Goal: Browse casually

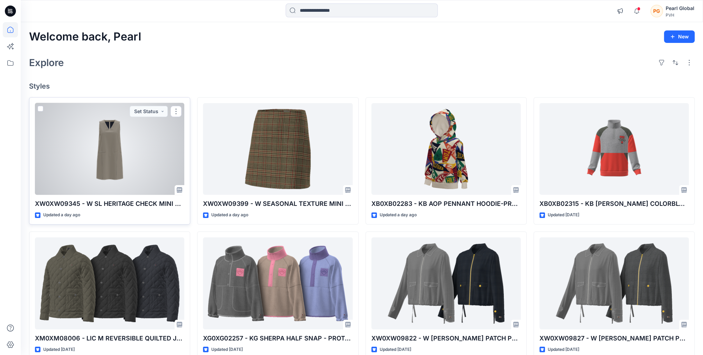
click at [120, 163] on div at bounding box center [109, 149] width 149 height 92
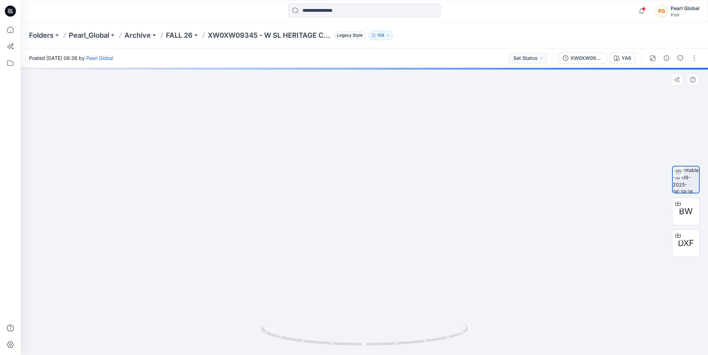
drag, startPoint x: 361, startPoint y: 164, endPoint x: 376, endPoint y: 295, distance: 131.2
click at [376, 295] on img at bounding box center [364, 197] width 603 height 315
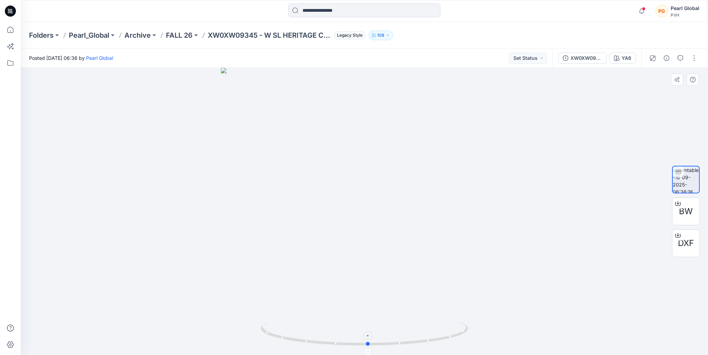
drag, startPoint x: 444, startPoint y: 340, endPoint x: 448, endPoint y: 328, distance: 12.4
click at [448, 328] on icon at bounding box center [365, 334] width 209 height 26
click at [3, 32] on icon at bounding box center [10, 29] width 15 height 15
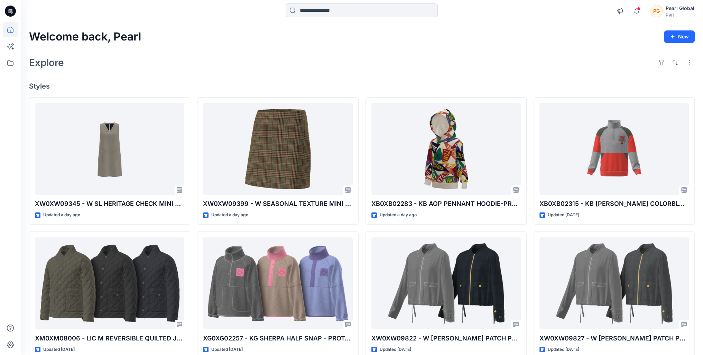
click at [499, 41] on div "Welcome back, Pearl New" at bounding box center [362, 36] width 666 height 13
